Goal: Register for event/course

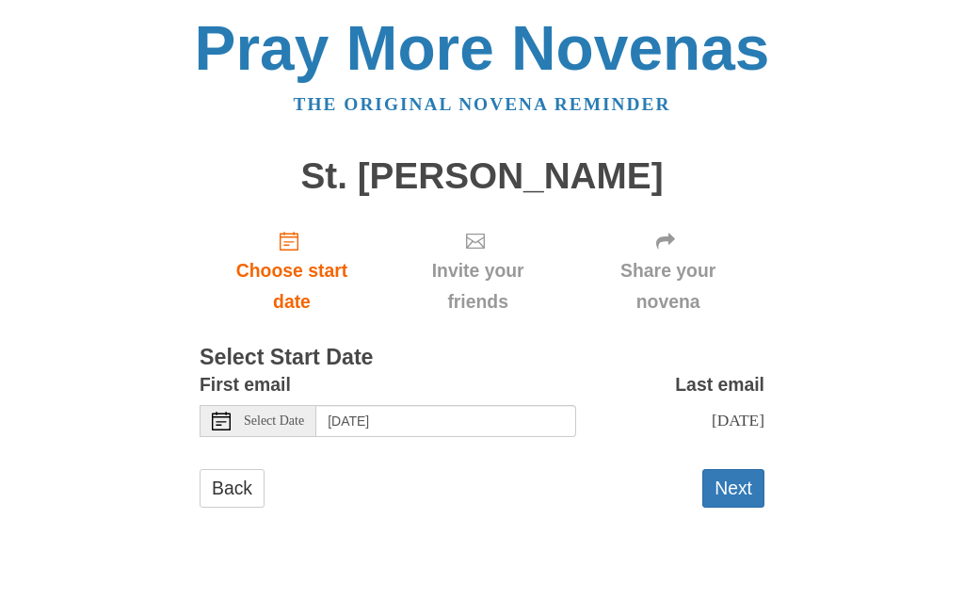
click at [287, 416] on span "Select Date" at bounding box center [274, 420] width 60 height 13
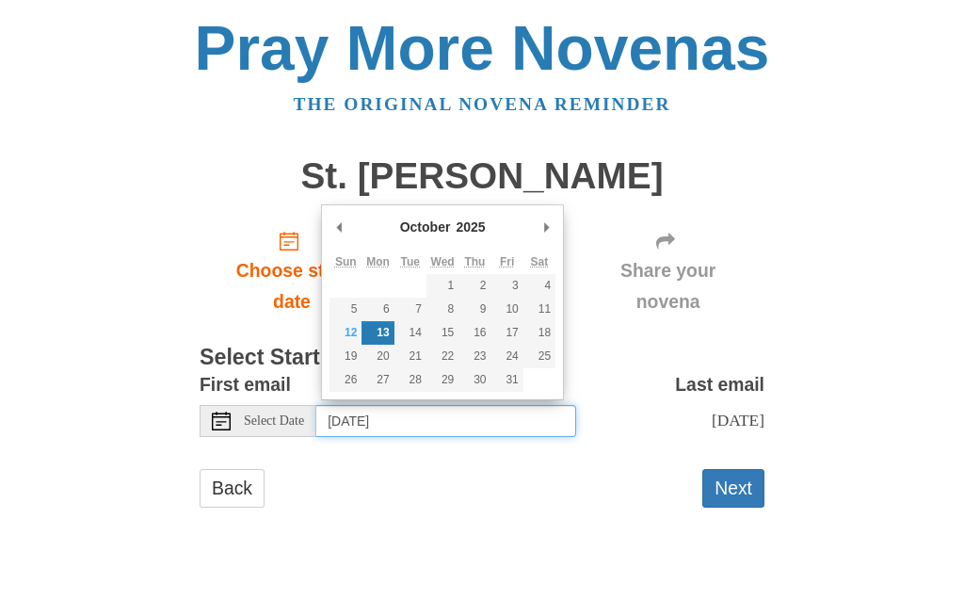
type input "Sunday, October 12th"
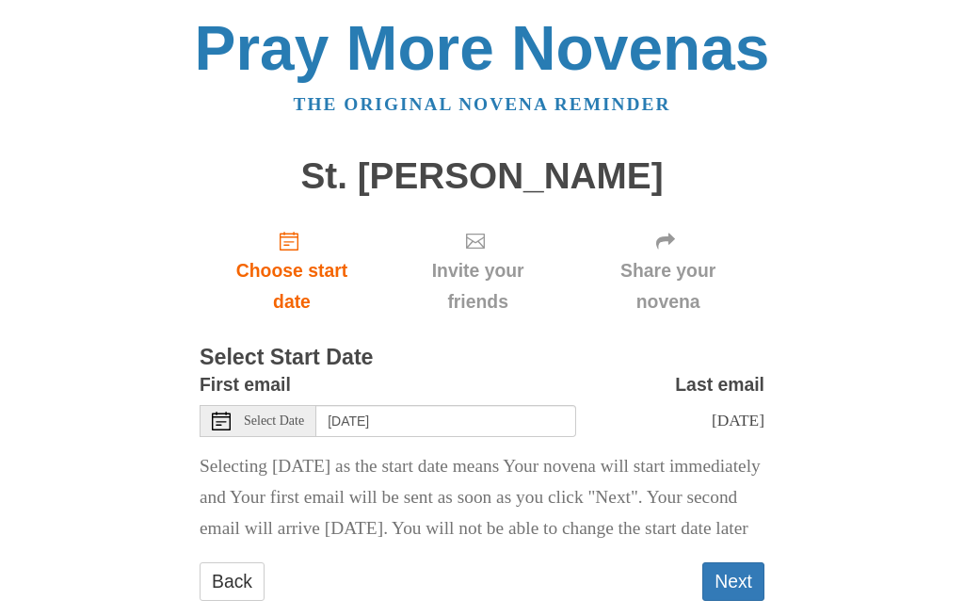
scroll to position [61, 0]
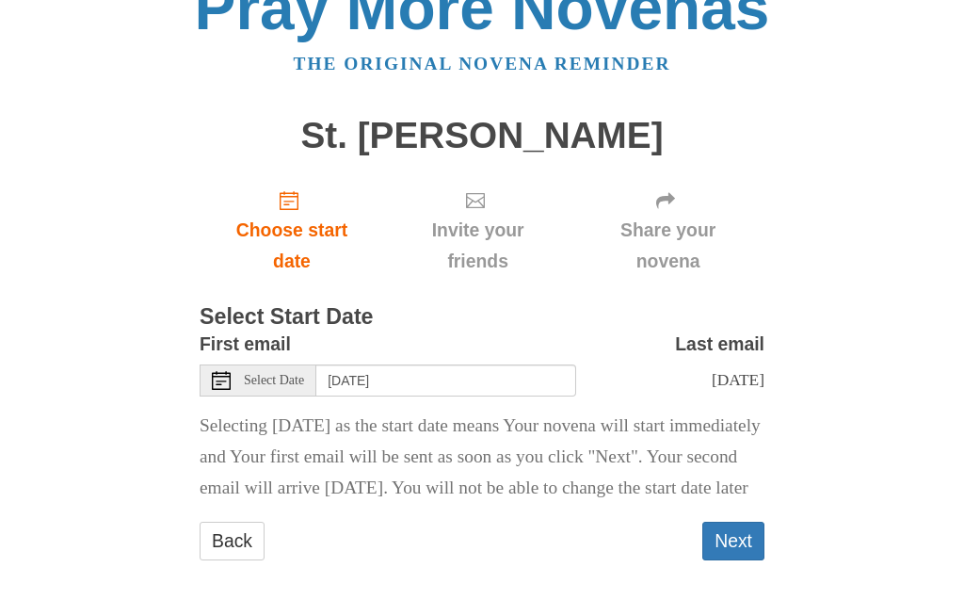
click at [734, 538] on button "Next" at bounding box center [733, 542] width 62 height 39
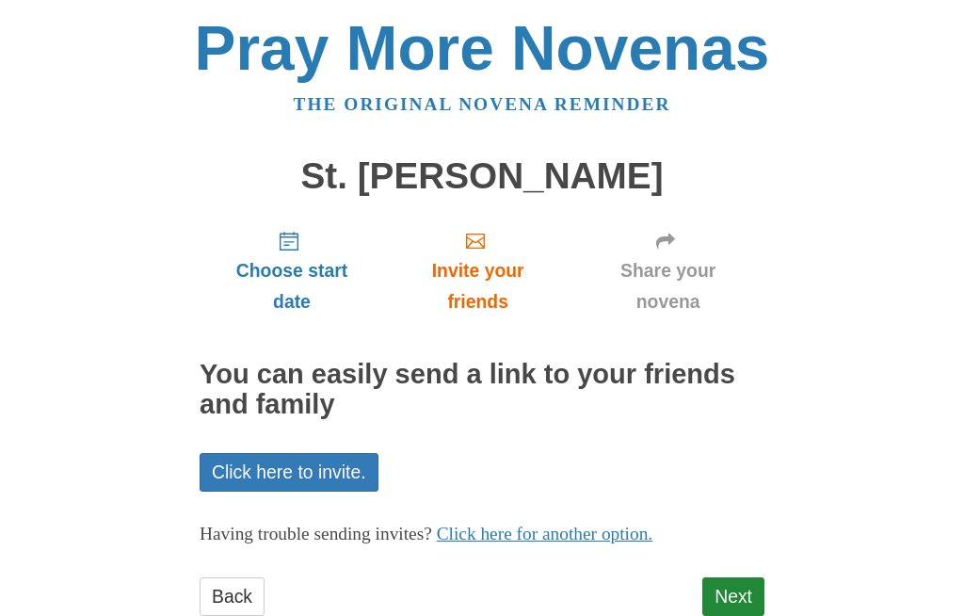
click at [739, 565] on div "Choose start date Invite your friends Share your novena You can easily send a l…" at bounding box center [482, 424] width 565 height 419
click at [745, 582] on link "Next" at bounding box center [733, 596] width 62 height 39
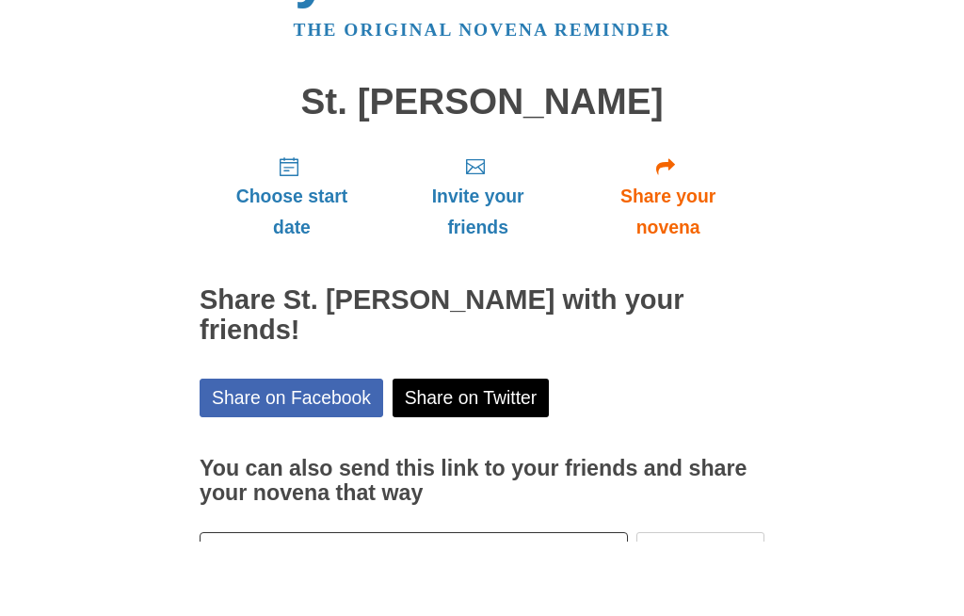
scroll to position [36, 0]
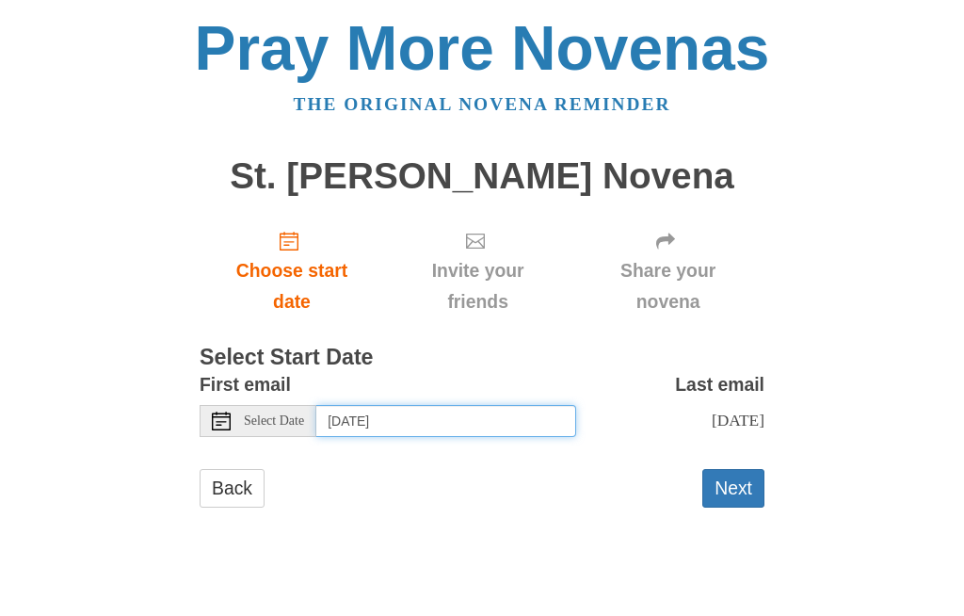
click at [551, 407] on input "Monday, October 13th" at bounding box center [446, 421] width 260 height 32
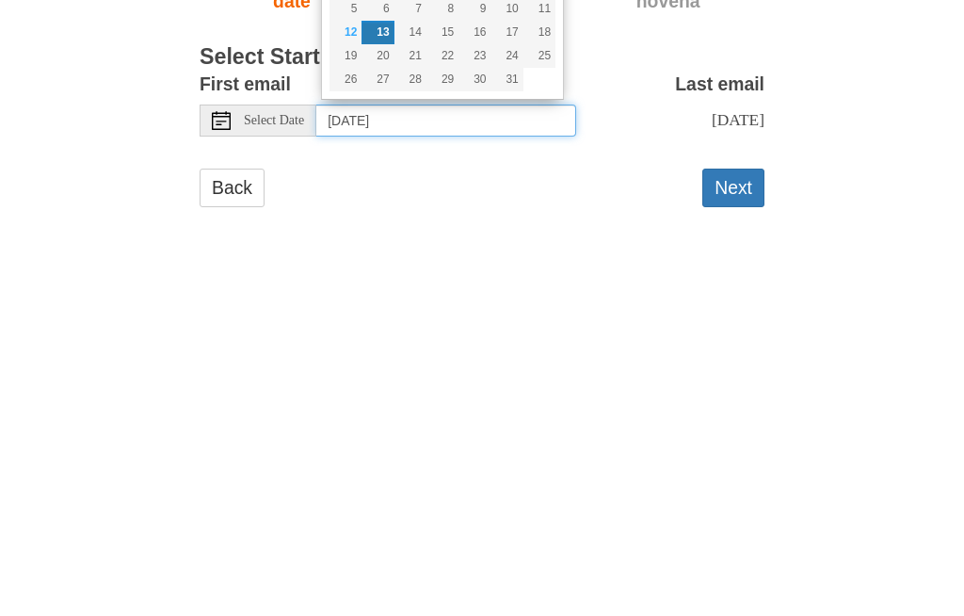
type input "Wednesday, October 15th"
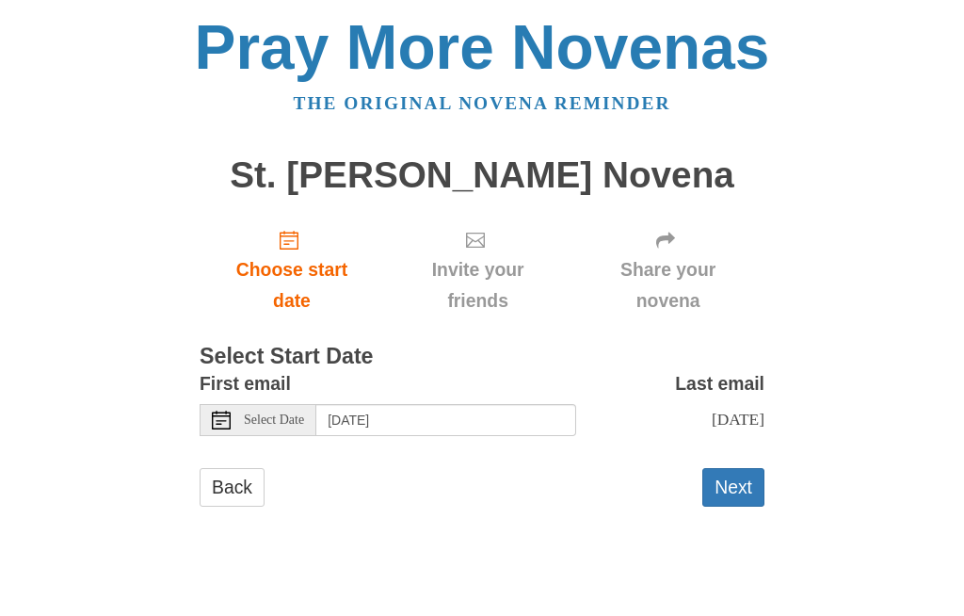
click at [739, 474] on button "Next" at bounding box center [733, 488] width 62 height 39
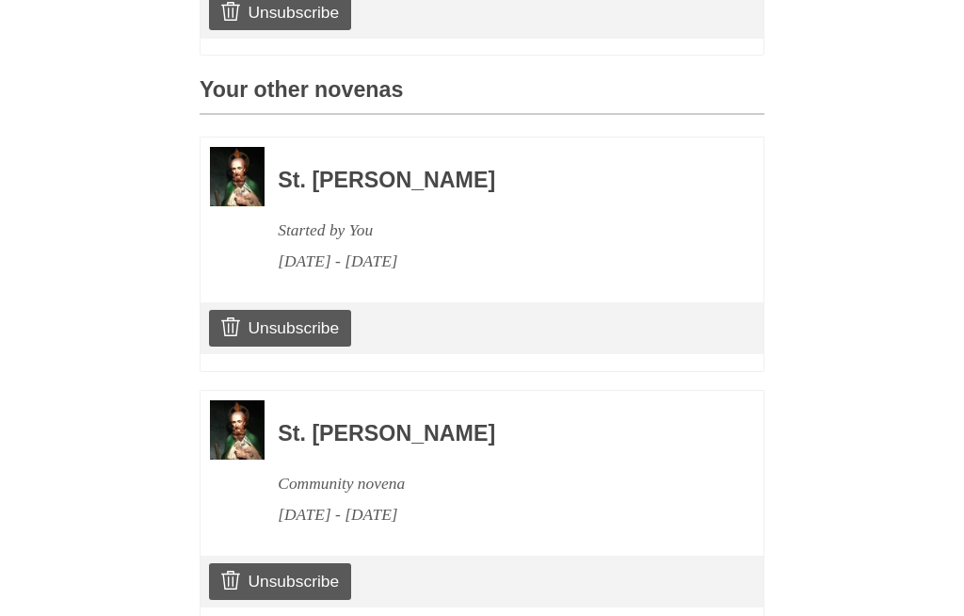
scroll to position [799, 0]
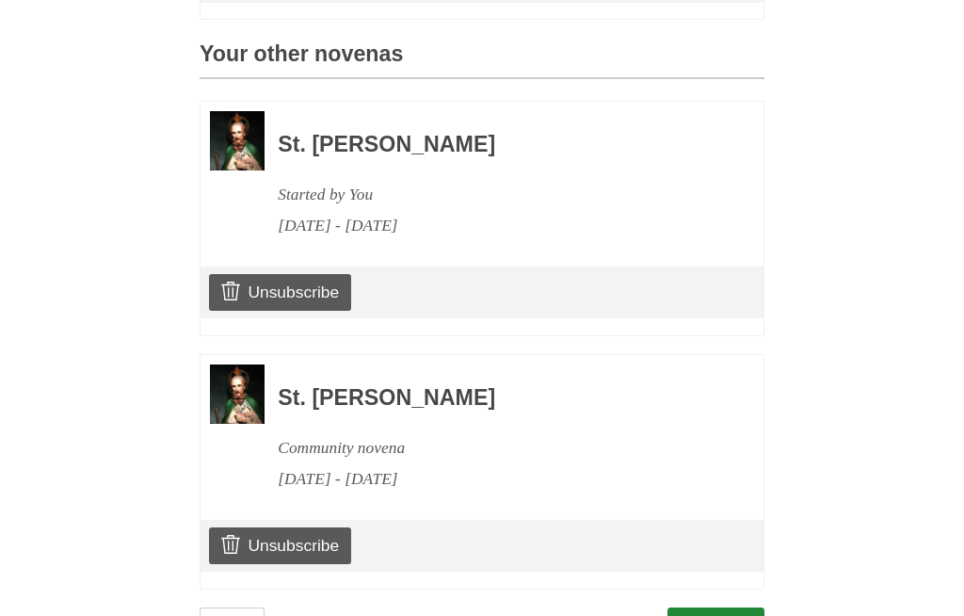
click at [729, 607] on link "Continue" at bounding box center [716, 626] width 98 height 39
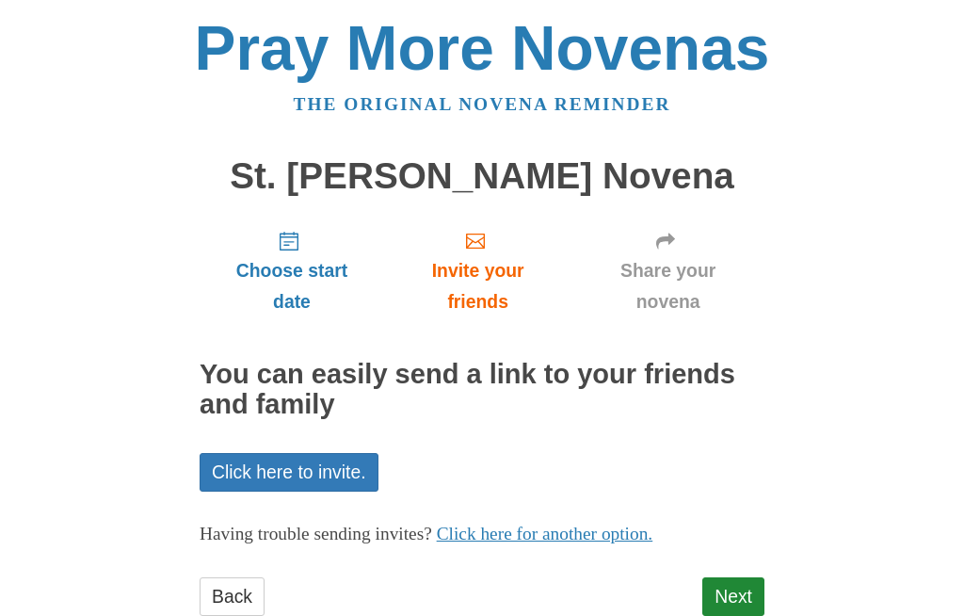
click at [753, 589] on link "Next" at bounding box center [733, 596] width 62 height 39
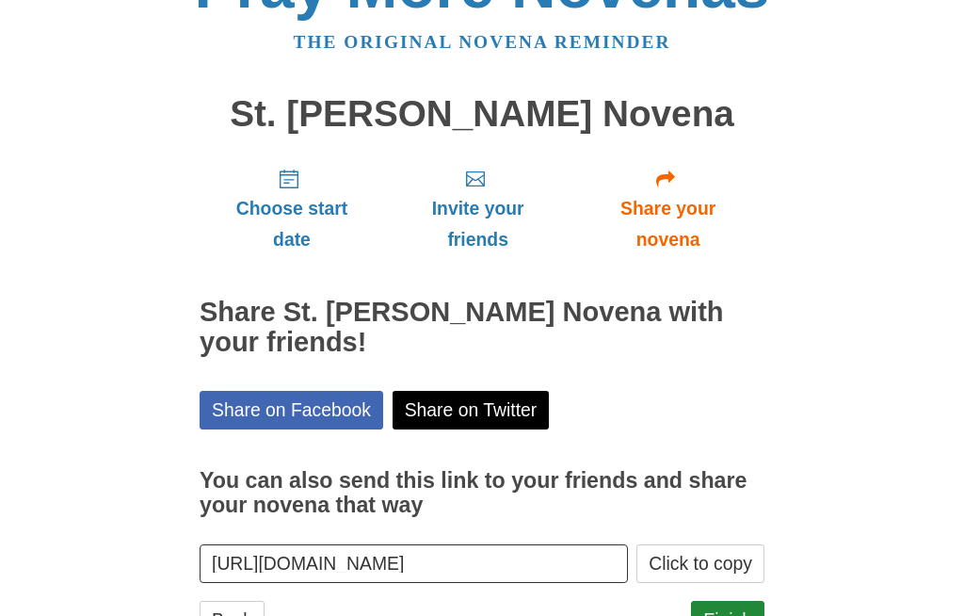
scroll to position [65, 0]
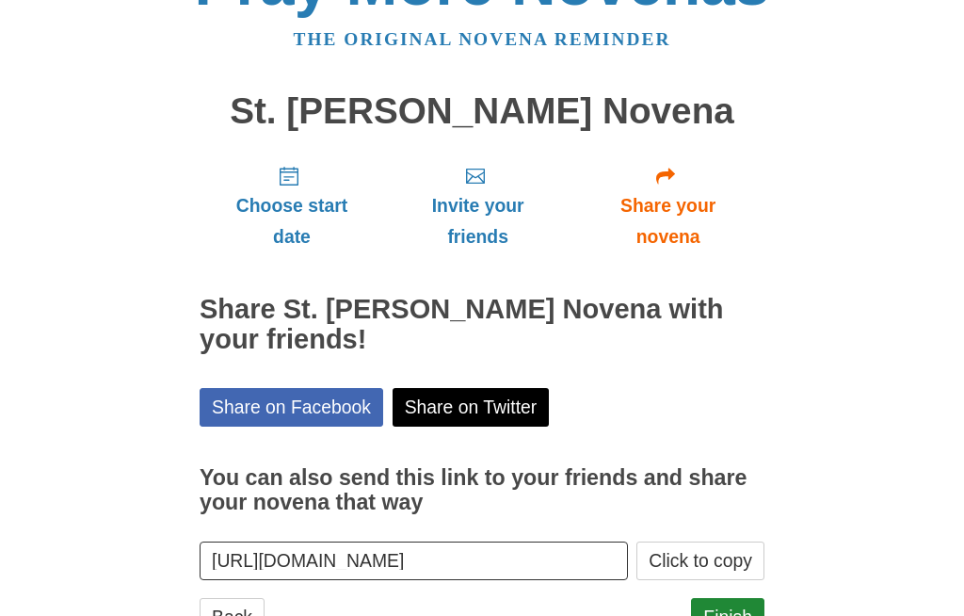
click at [734, 610] on link "Finish" at bounding box center [727, 617] width 73 height 39
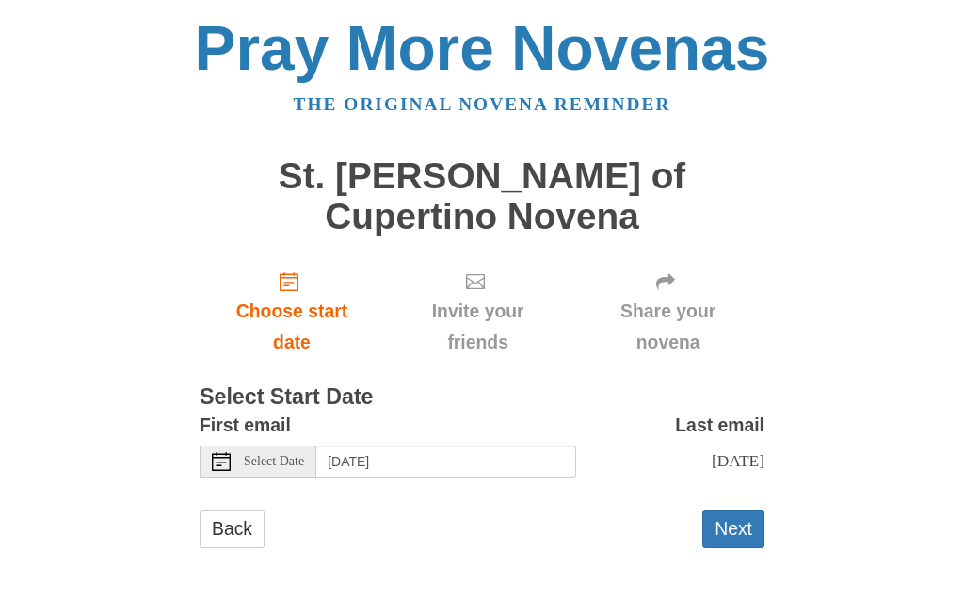
click at [263, 455] on span "Select Date" at bounding box center [274, 461] width 60 height 13
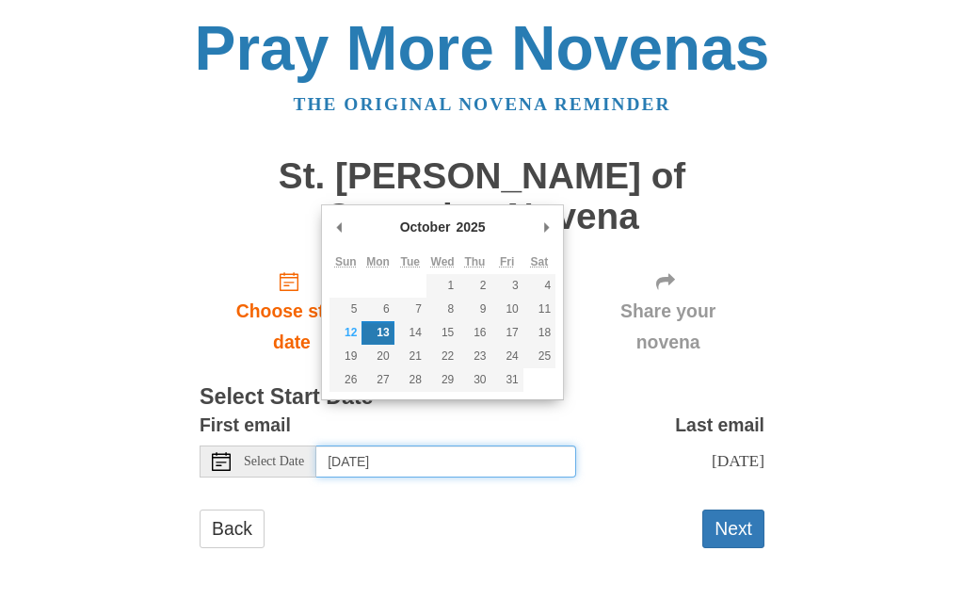
type input "Saturday, October 18th"
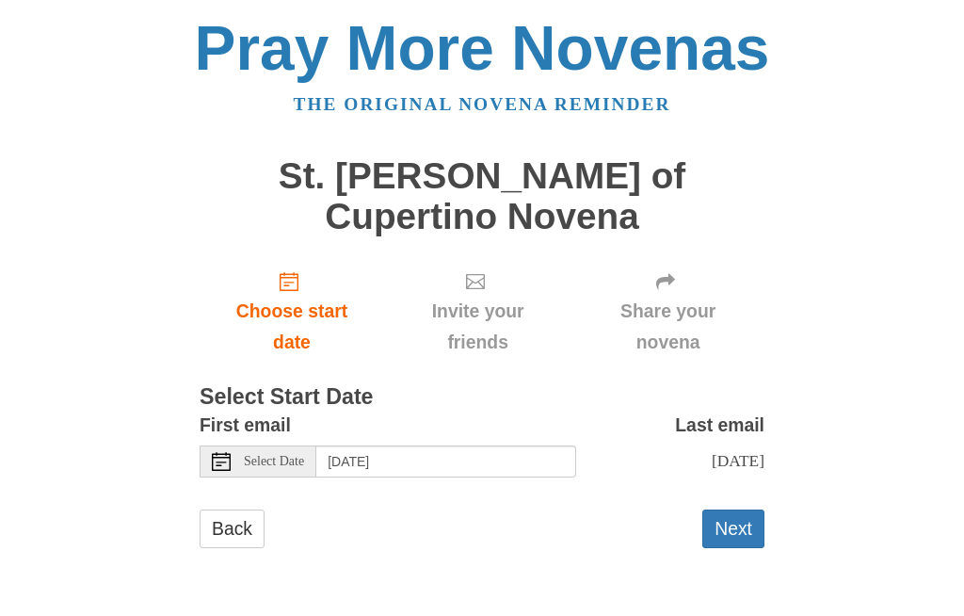
click at [749, 509] on button "Next" at bounding box center [733, 528] width 62 height 39
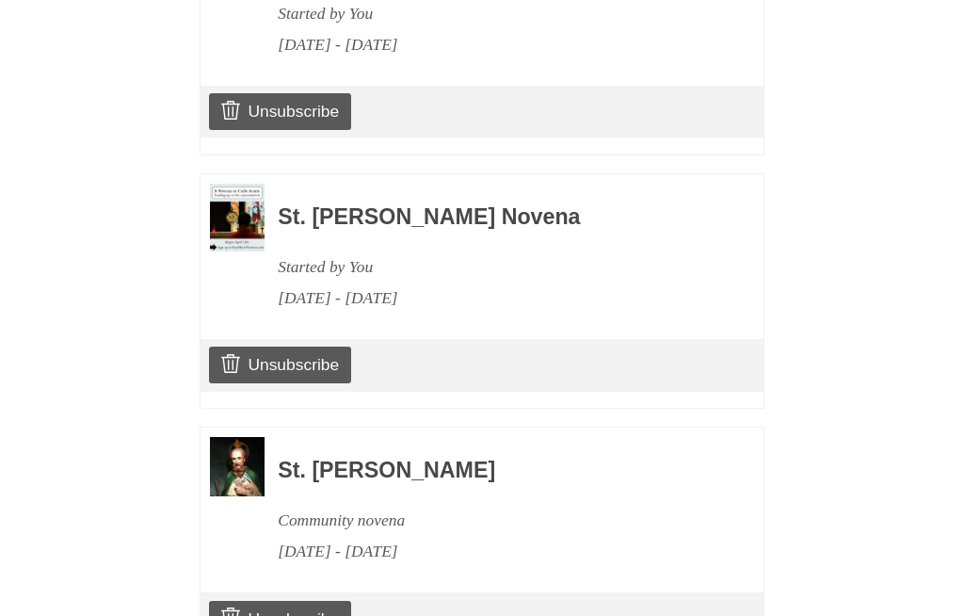
scroll to position [1048, 0]
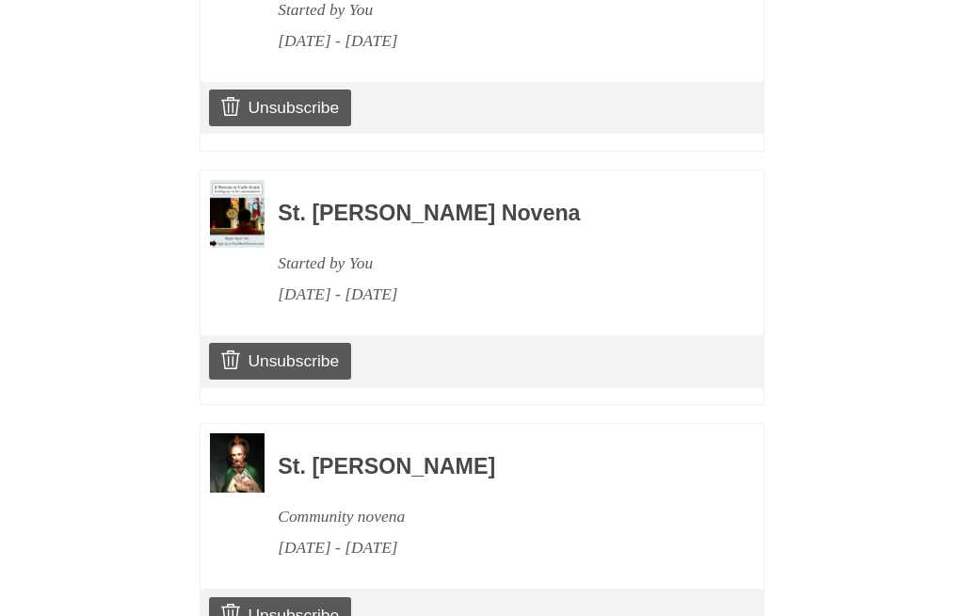
click at [232, 603] on icon at bounding box center [230, 612] width 19 height 19
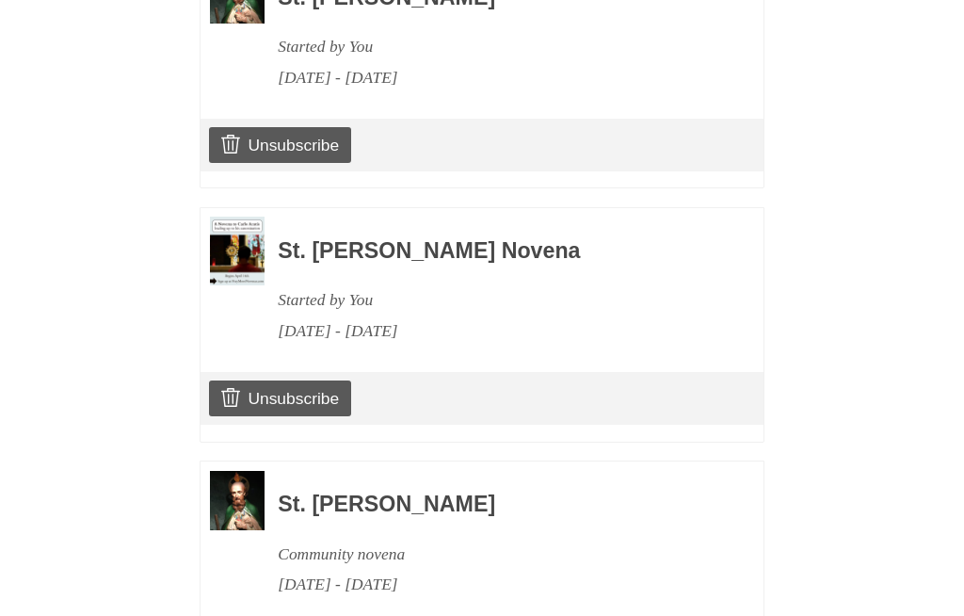
scroll to position [1136, 0]
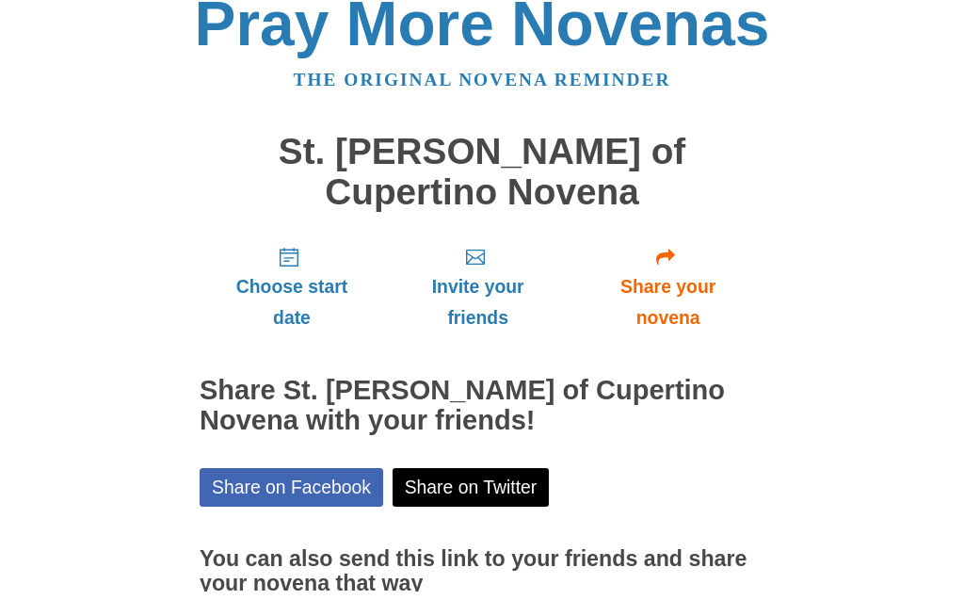
scroll to position [65, 0]
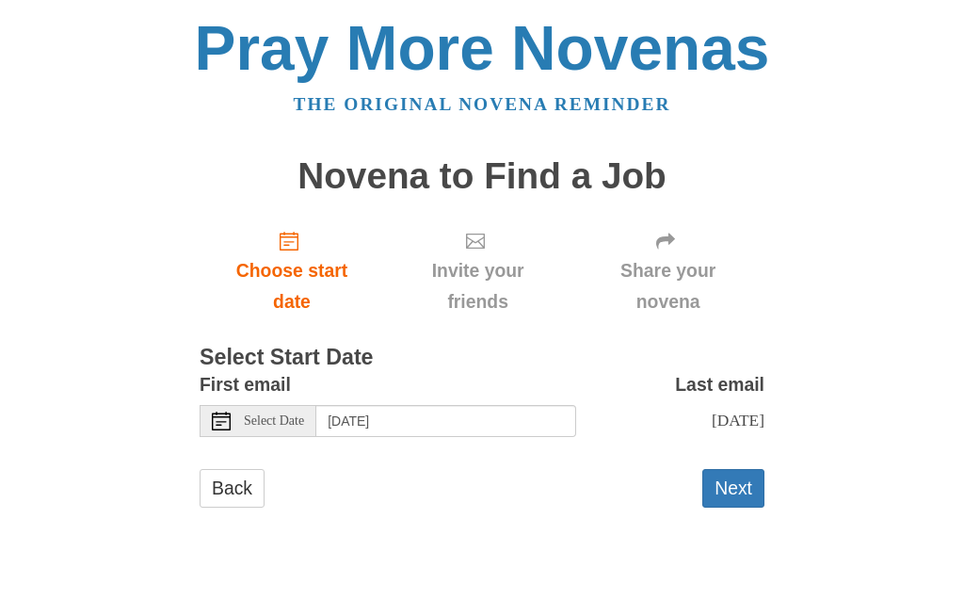
click at [733, 478] on button "Next" at bounding box center [733, 488] width 62 height 39
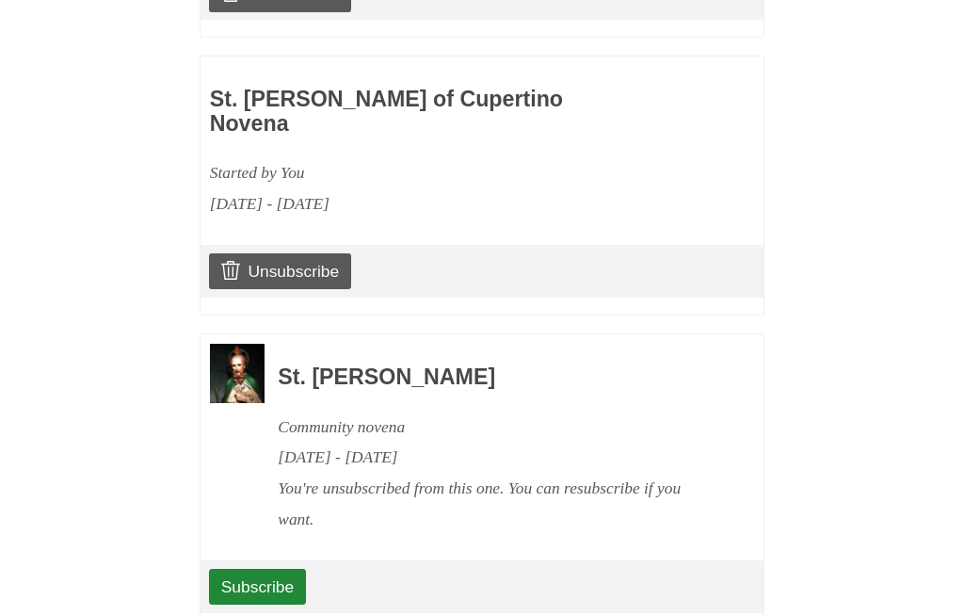
scroll to position [1358, 0]
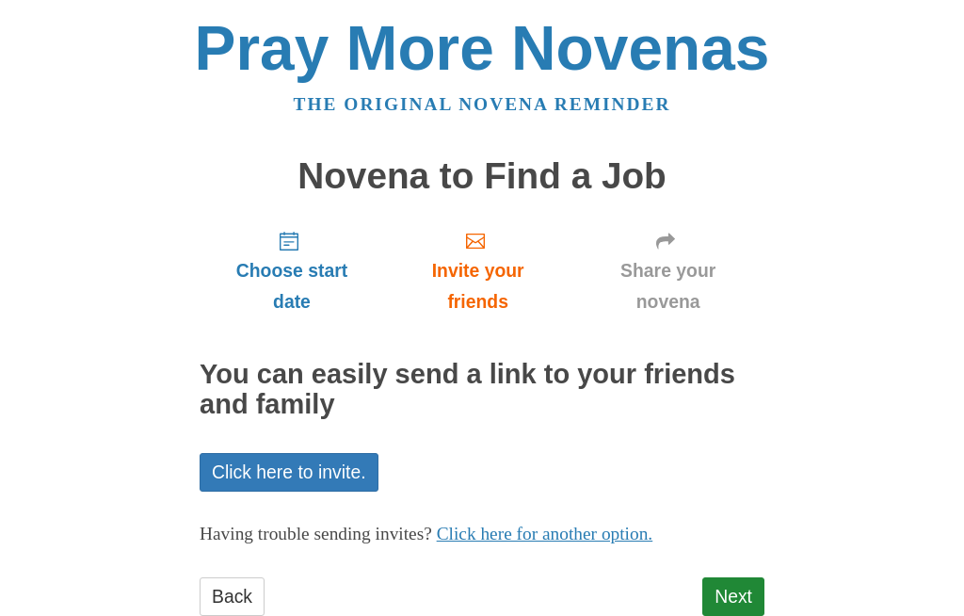
click at [724, 584] on link "Next" at bounding box center [733, 596] width 62 height 39
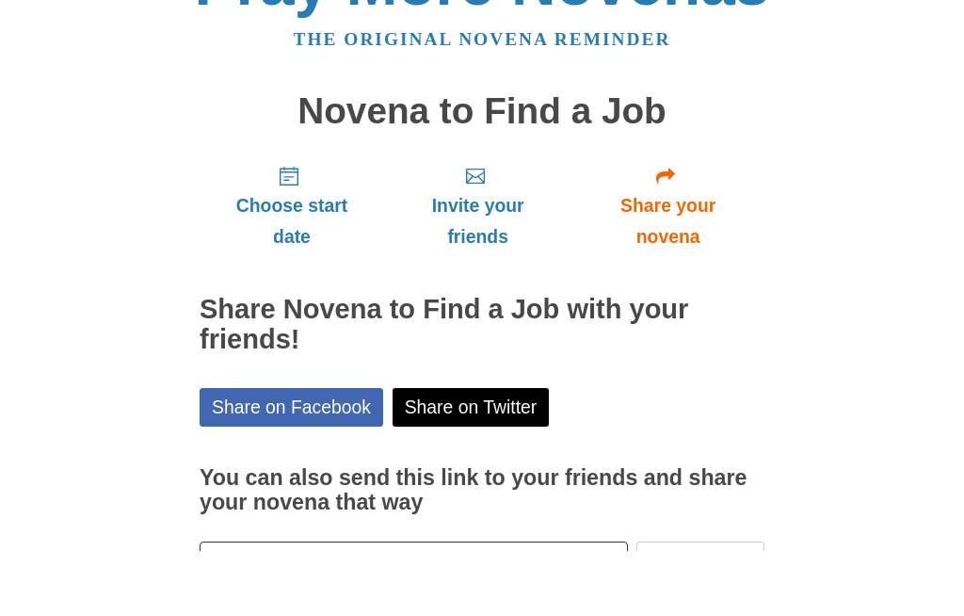
scroll to position [65, 0]
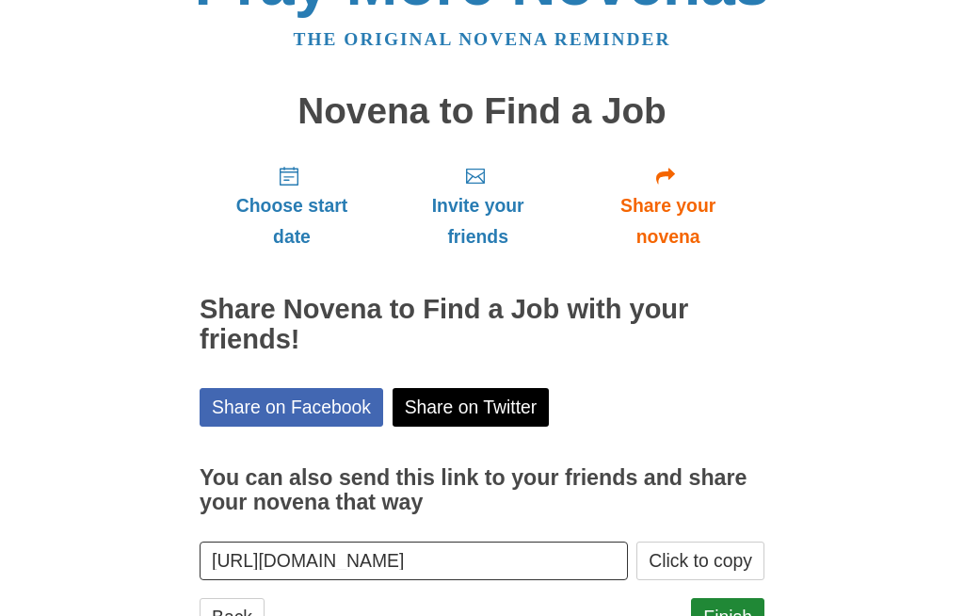
click at [727, 615] on link "Finish" at bounding box center [727, 617] width 73 height 39
